Goal: Task Accomplishment & Management: Use online tool/utility

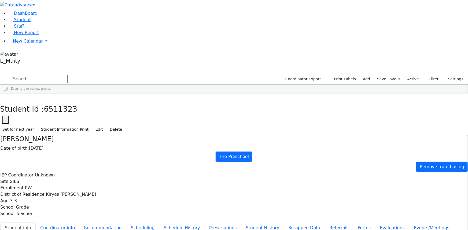
scroll to position [18, 0]
click at [21, 44] on span "New Calendar" at bounding box center [28, 41] width 30 height 5
click at [24, 54] on span "Calendar" at bounding box center [21, 51] width 19 height 5
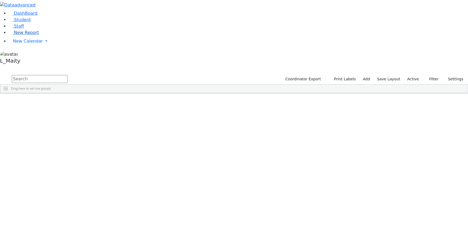
click at [22, 35] on span "New Report" at bounding box center [26, 32] width 25 height 5
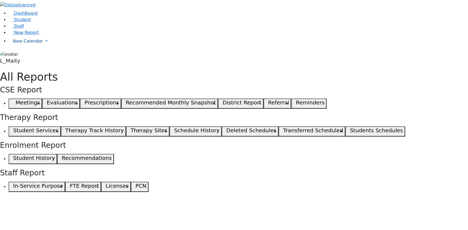
click at [29, 44] on span "New Calendar" at bounding box center [28, 41] width 30 height 5
click at [31, 61] on span "Unscheduled Student Report" at bounding box center [44, 58] width 62 height 5
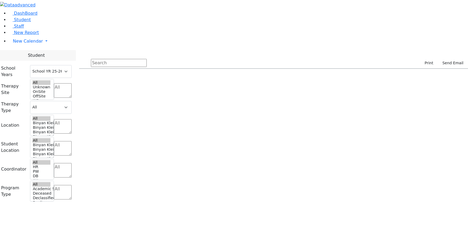
select select "212"
click at [29, 44] on span "New Calendar" at bounding box center [28, 41] width 30 height 5
click at [28, 54] on span "Calendar" at bounding box center [21, 51] width 19 height 5
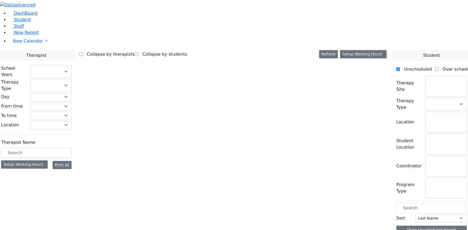
select select "212"
select select "1"
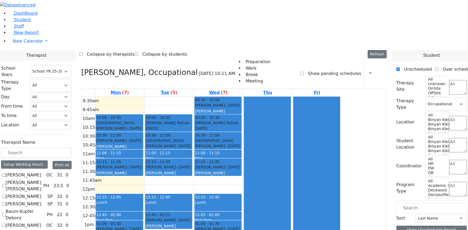
click at [41, 172] on label "[PERSON_NAME]" at bounding box center [24, 175] width 36 height 6
click at [6, 173] on input "[PERSON_NAME]" at bounding box center [3, 174] width 3 height 3
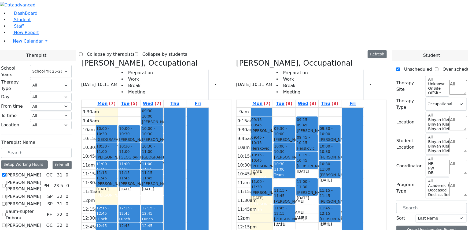
click at [236, 59] on icon at bounding box center [236, 63] width 0 height 9
checkbox input "false"
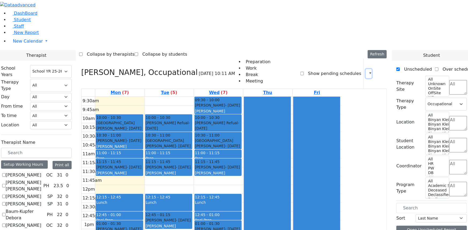
click at [367, 71] on icon "button" at bounding box center [367, 73] width 0 height 5
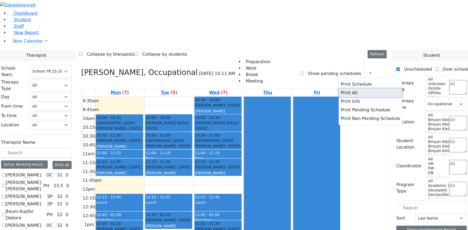
click at [339, 89] on button "Print All" at bounding box center [370, 93] width 64 height 9
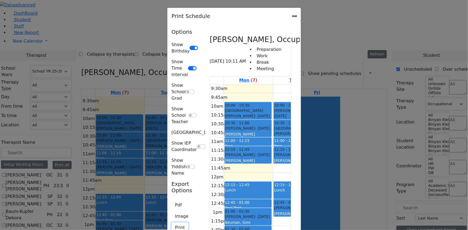
click at [172, 223] on button "Print" at bounding box center [180, 228] width 17 height 10
